Goal: Transaction & Acquisition: Purchase product/service

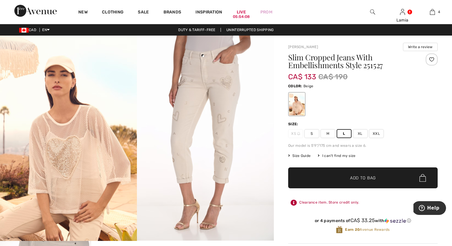
scroll to position [112, 0]
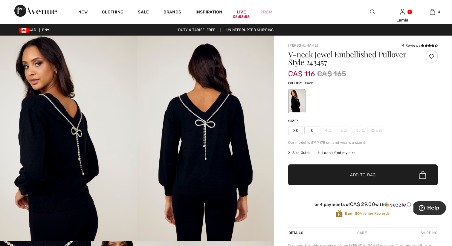
click at [312, 129] on span "S" at bounding box center [311, 130] width 15 height 9
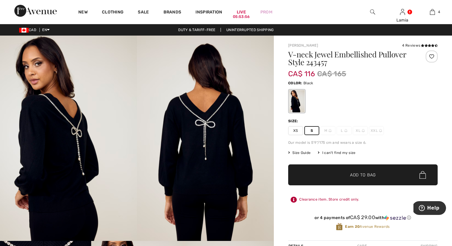
click at [340, 175] on span "✔ Added to Bag" at bounding box center [354, 175] width 36 height 6
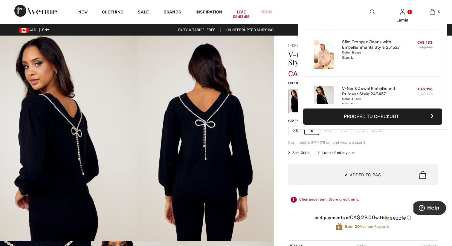
scroll to position [158, 0]
